Goal: Information Seeking & Learning: Learn about a topic

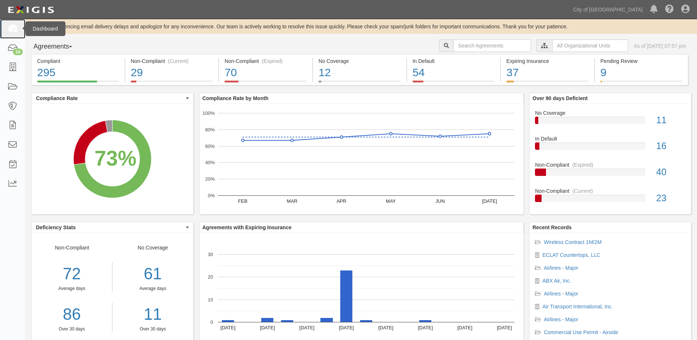
click at [14, 29] on icon at bounding box center [12, 29] width 10 height 8
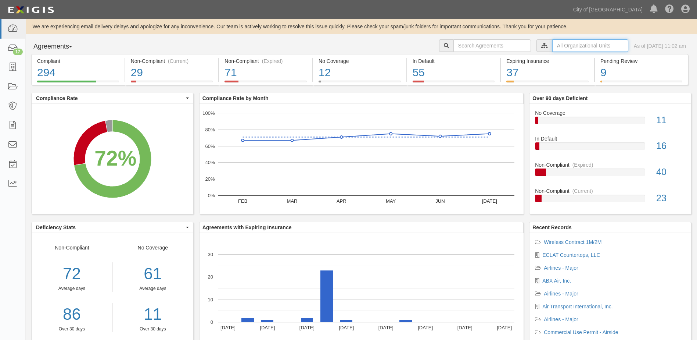
click at [556, 47] on input "text" at bounding box center [590, 45] width 76 height 12
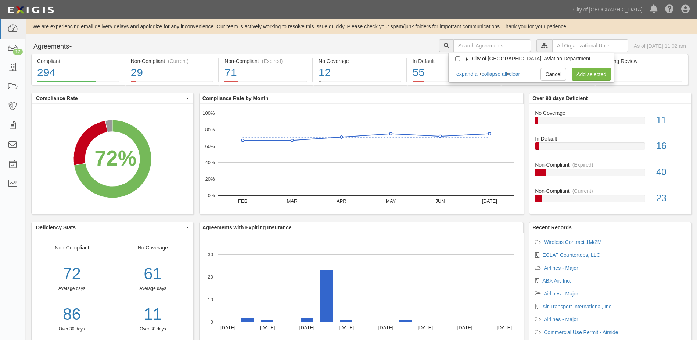
click at [469, 58] on icon at bounding box center [467, 58] width 5 height 3
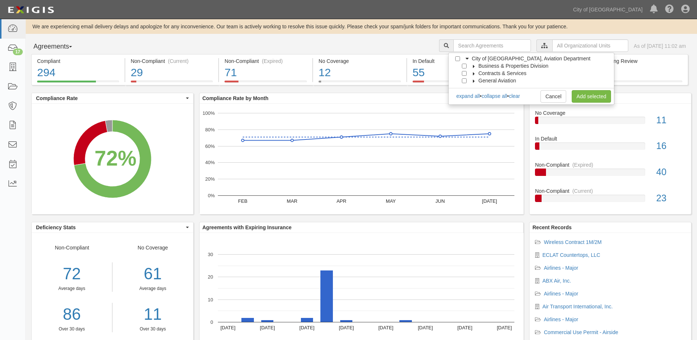
click at [473, 68] on label "Business & Properties Division" at bounding box center [508, 65] width 79 height 7
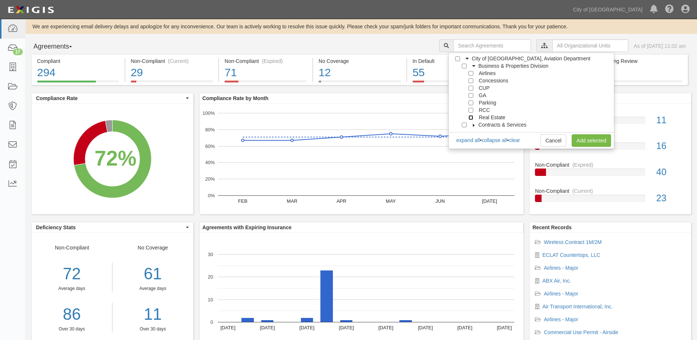
click at [472, 119] on input "Real Estate" at bounding box center [471, 117] width 5 height 5
checkbox input "true"
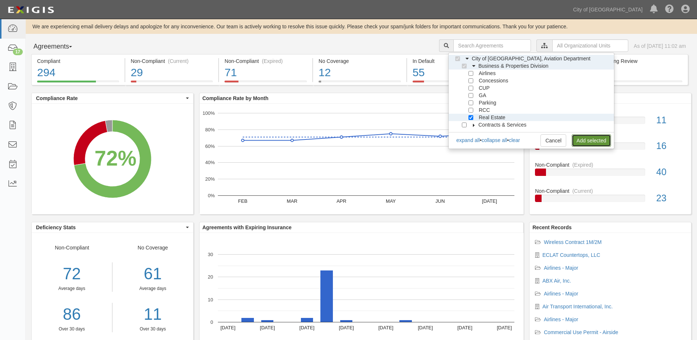
click at [605, 140] on link "Add selected" at bounding box center [591, 140] width 39 height 12
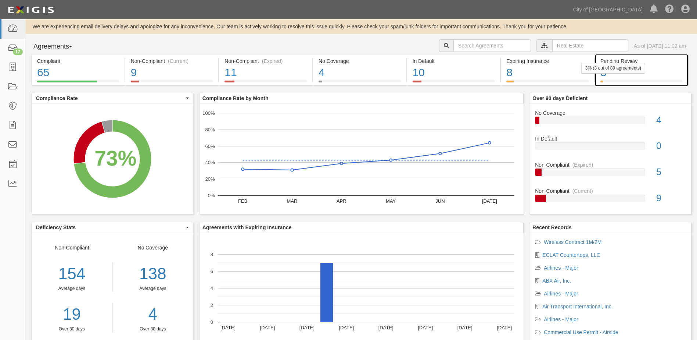
click at [652, 77] on div "3" at bounding box center [642, 73] width 82 height 16
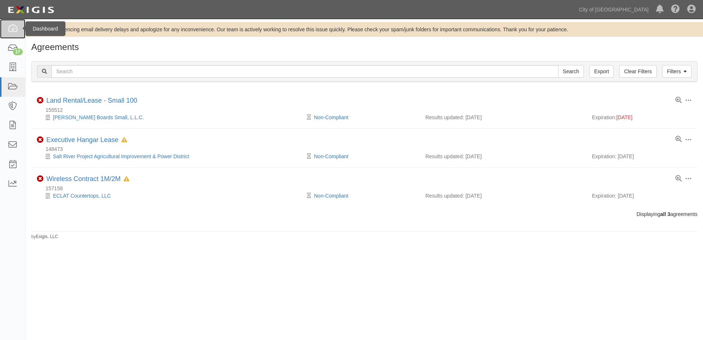
click at [8, 26] on icon at bounding box center [12, 29] width 10 height 8
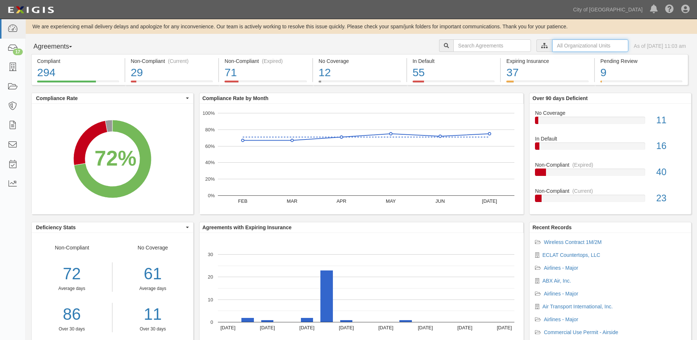
click at [558, 48] on input "text" at bounding box center [590, 45] width 76 height 12
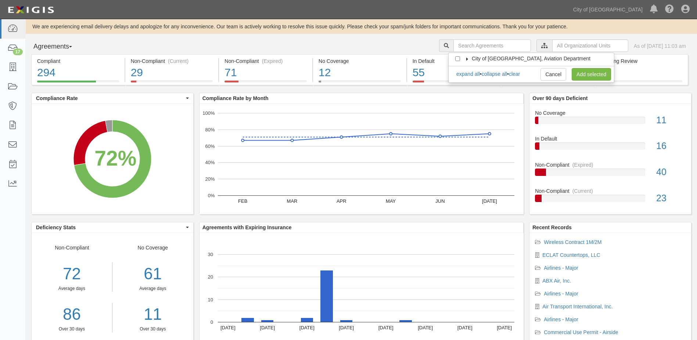
click at [468, 60] on icon at bounding box center [467, 58] width 5 height 3
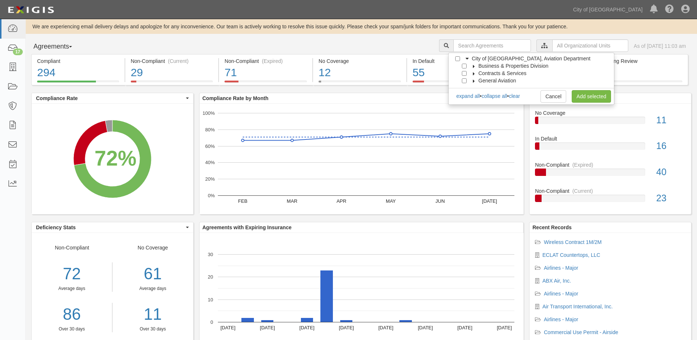
click at [472, 67] on icon at bounding box center [474, 66] width 5 height 3
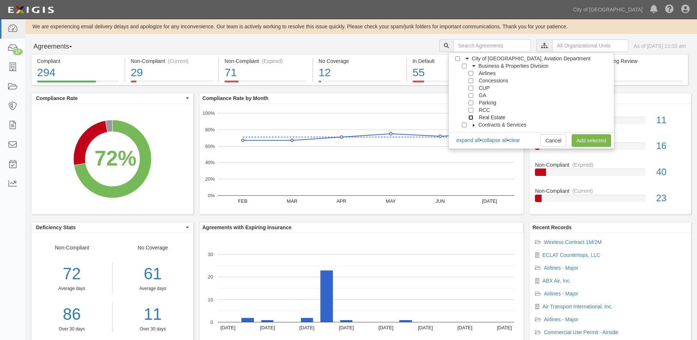
click at [469, 117] on input "Real Estate" at bounding box center [471, 117] width 5 height 5
checkbox input "true"
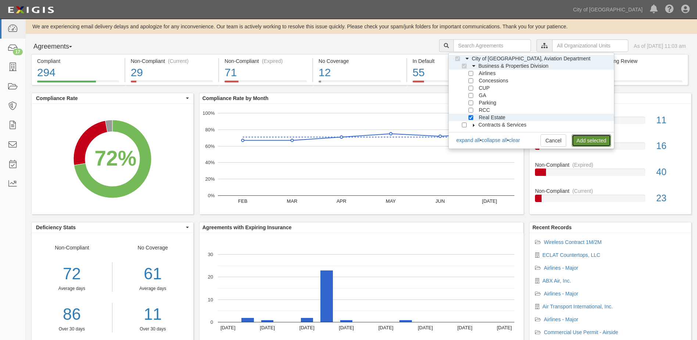
click at [586, 142] on link "Add selected" at bounding box center [591, 140] width 39 height 12
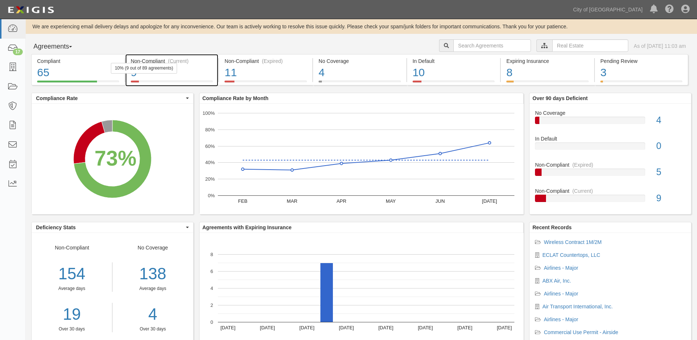
click at [190, 72] on div "9" at bounding box center [172, 73] width 82 height 16
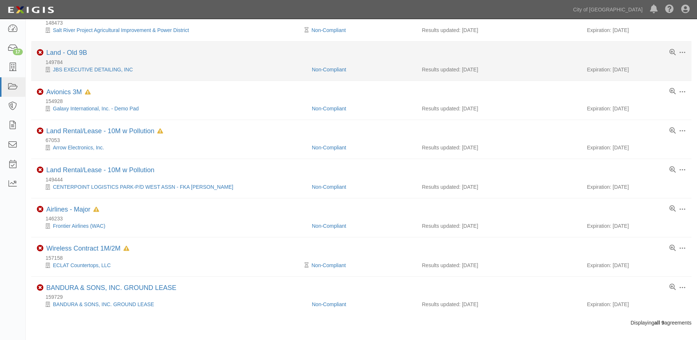
scroll to position [135, 0]
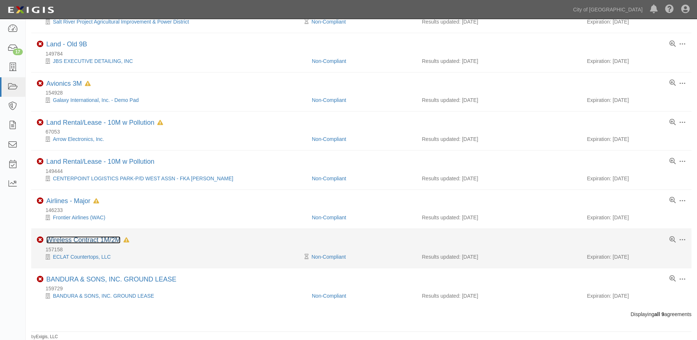
click at [83, 243] on link "Wireless Contract 1M/2M" at bounding box center [83, 239] width 74 height 7
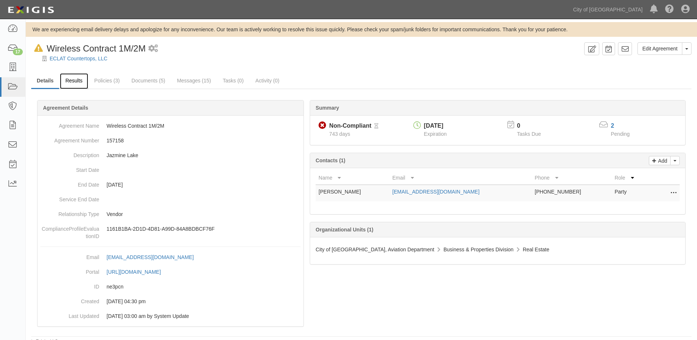
click at [76, 83] on link "Results" at bounding box center [74, 81] width 28 height 16
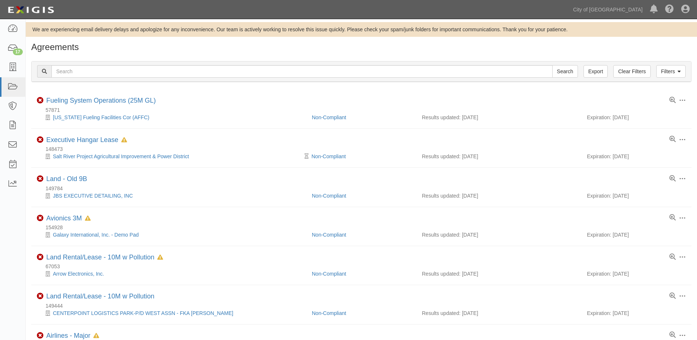
scroll to position [135, 0]
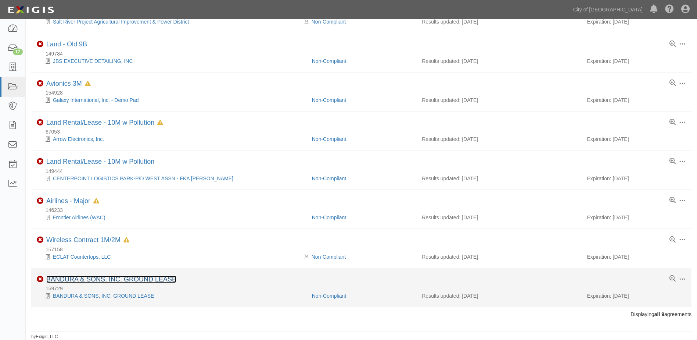
click at [121, 279] on link "BANDURA & SONS, INC. GROUND LEASE" at bounding box center [111, 278] width 130 height 7
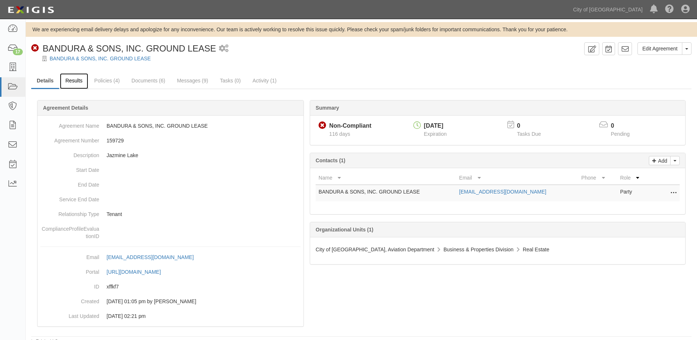
click at [74, 80] on link "Results" at bounding box center [74, 81] width 28 height 16
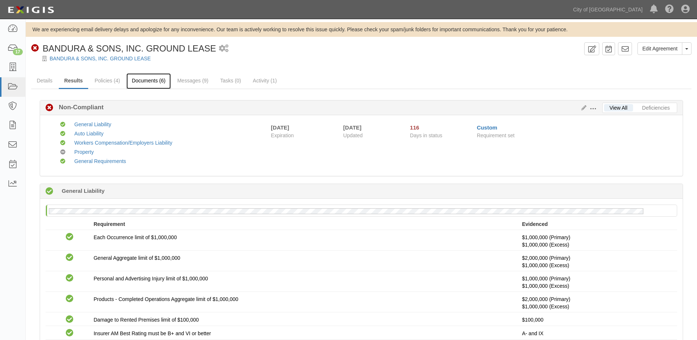
click at [142, 81] on link "Documents (6)" at bounding box center [148, 81] width 45 height 16
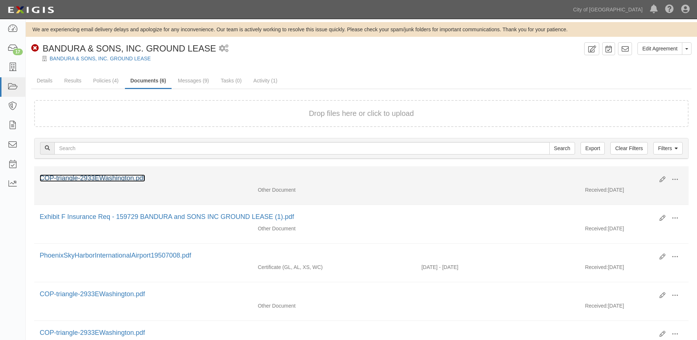
click at [108, 179] on link "COP-triangle-2933EWashington.pdf" at bounding box center [92, 177] width 105 height 7
click at [673, 179] on span at bounding box center [675, 179] width 7 height 7
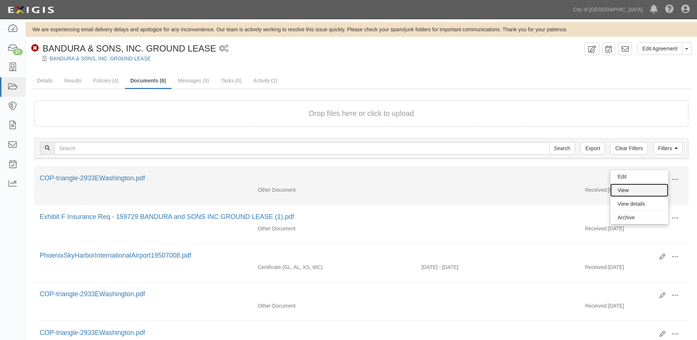
click at [616, 187] on link "View" at bounding box center [640, 189] width 58 height 13
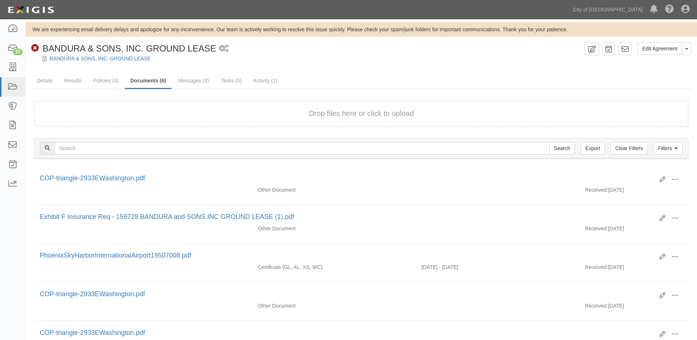
click at [479, 77] on ul "Details Results Policies (4) Documents (6) Messages (9) Tasks (0) Activity (1)" at bounding box center [361, 81] width 661 height 16
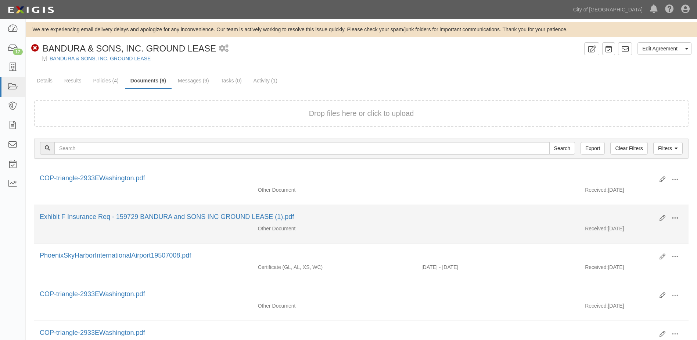
click at [673, 215] on span at bounding box center [675, 218] width 7 height 7
click at [618, 227] on link "View" at bounding box center [640, 228] width 58 height 13
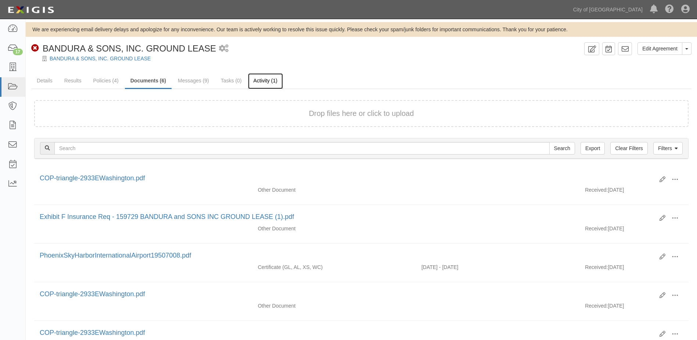
click at [267, 77] on link "Activity (1)" at bounding box center [265, 81] width 35 height 16
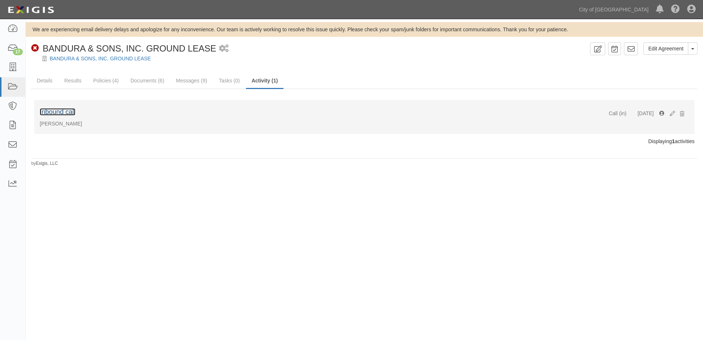
click at [64, 112] on link "Inbound call" at bounding box center [58, 111] width 36 height 7
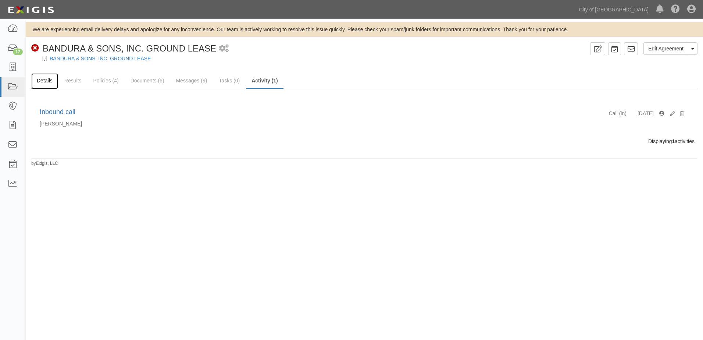
click at [39, 84] on link "Details" at bounding box center [44, 81] width 27 height 16
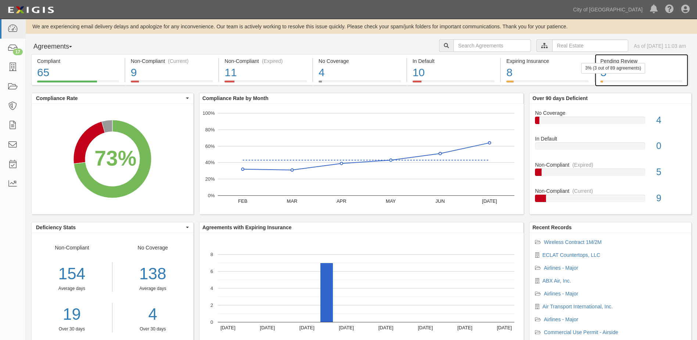
click at [645, 67] on div "3% (3 out of 89 agreements)" at bounding box center [614, 68] width 64 height 11
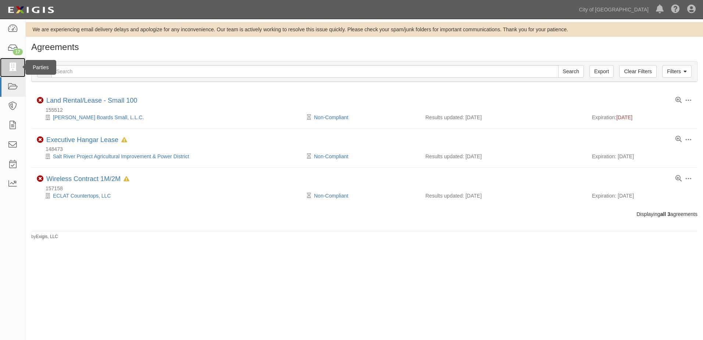
click at [16, 71] on icon at bounding box center [12, 67] width 10 height 8
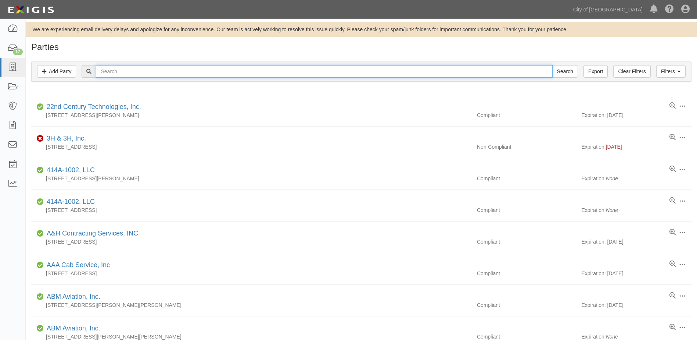
click at [142, 73] on input "text" at bounding box center [324, 71] width 457 height 12
type input "time for sale"
click at [552, 65] on input "Search" at bounding box center [565, 71] width 26 height 12
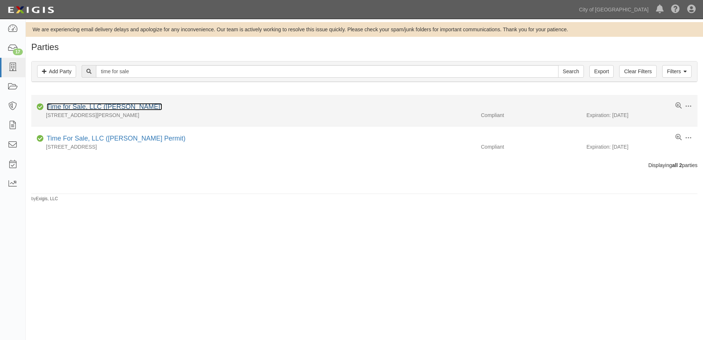
click at [85, 106] on link "Time for Sale, LLC ([PERSON_NAME])" at bounding box center [104, 106] width 115 height 7
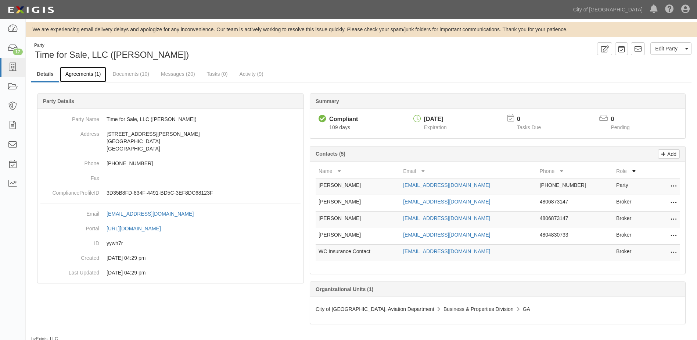
click at [82, 74] on link "Agreements (1)" at bounding box center [83, 75] width 46 height 16
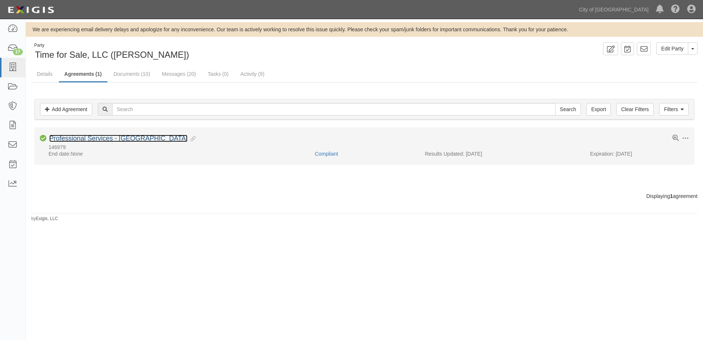
click at [68, 140] on link "Professional Services - [GEOGRAPHIC_DATA]" at bounding box center [118, 138] width 138 height 7
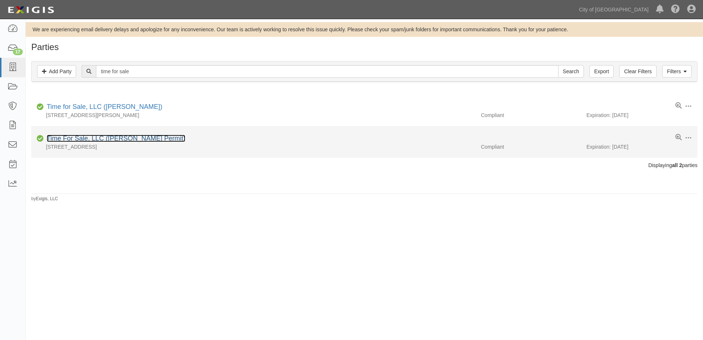
click at [90, 137] on link "Time For Sale, LLC ([PERSON_NAME] Permit)" at bounding box center [116, 138] width 139 height 7
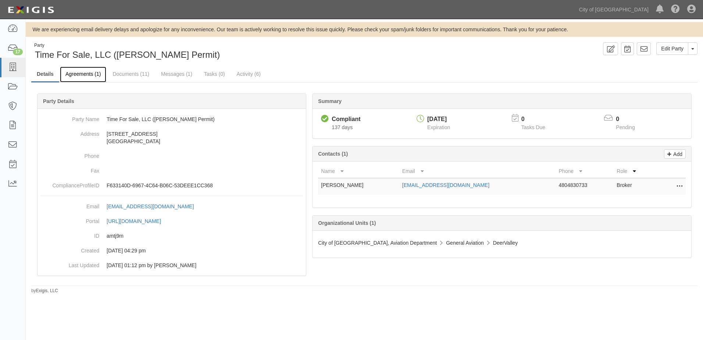
click at [77, 74] on link "Agreements (1)" at bounding box center [83, 75] width 46 height 16
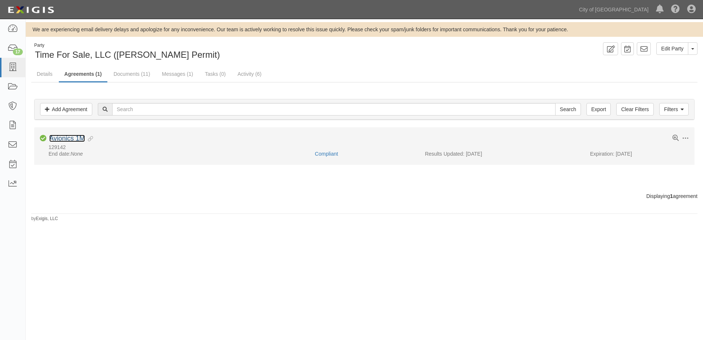
click at [78, 140] on link "Avionics 1M" at bounding box center [67, 138] width 36 height 7
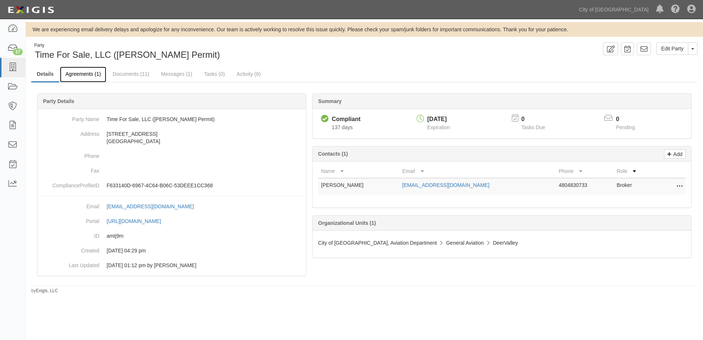
click at [87, 78] on link "Agreements (1)" at bounding box center [83, 75] width 46 height 16
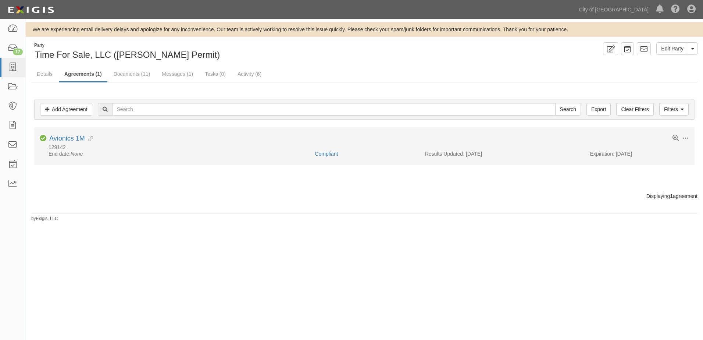
click at [67, 134] on li "Toggle Agreement Dropdown Edit Log activity Add task Send message Archive Compl…" at bounding box center [364, 145] width 660 height 37
click at [70, 141] on link "Avionics 1M" at bounding box center [67, 138] width 36 height 7
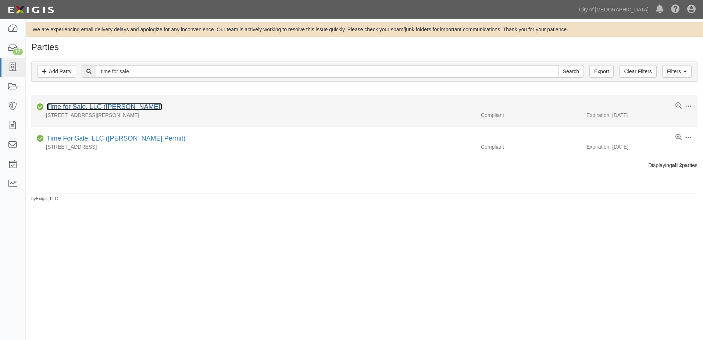
click at [67, 108] on link "Time for Sale, LLC (SH SASO)" at bounding box center [104, 106] width 115 height 7
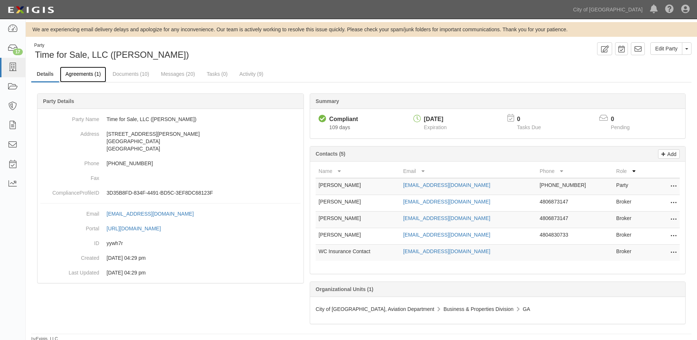
click at [80, 72] on link "Agreements (1)" at bounding box center [83, 75] width 46 height 16
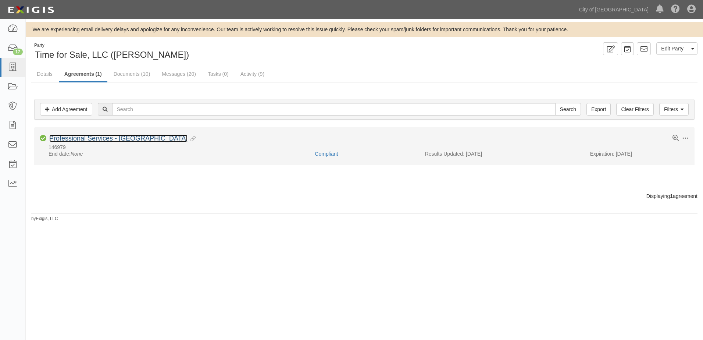
click at [75, 135] on link "Professional Services - [GEOGRAPHIC_DATA]" at bounding box center [118, 138] width 138 height 7
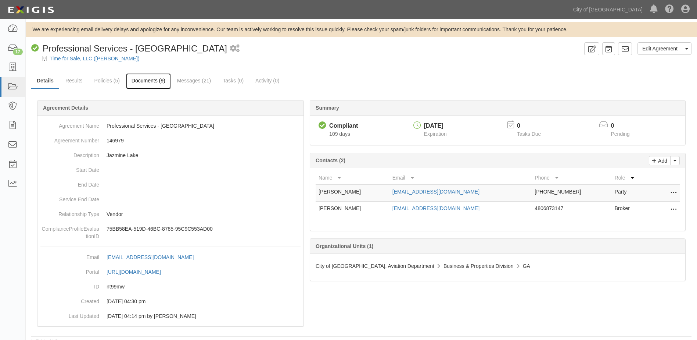
click at [158, 83] on link "Documents (9)" at bounding box center [148, 81] width 45 height 16
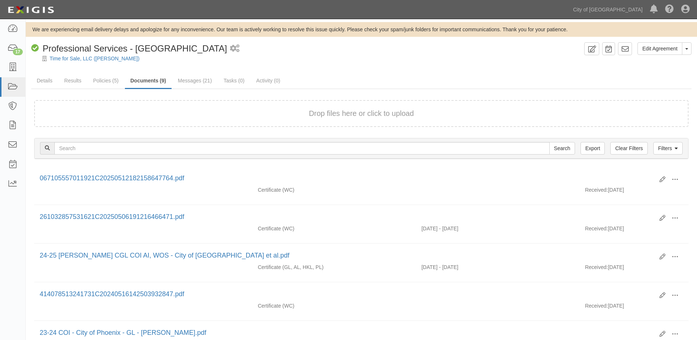
click at [233, 112] on div "Drop files here or click to upload" at bounding box center [361, 113] width 638 height 11
